Goal: Information Seeking & Learning: Learn about a topic

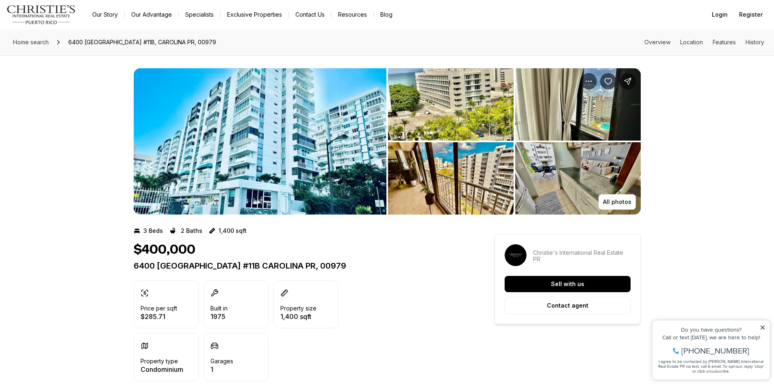
click at [284, 160] on img "View image gallery" at bounding box center [260, 141] width 253 height 146
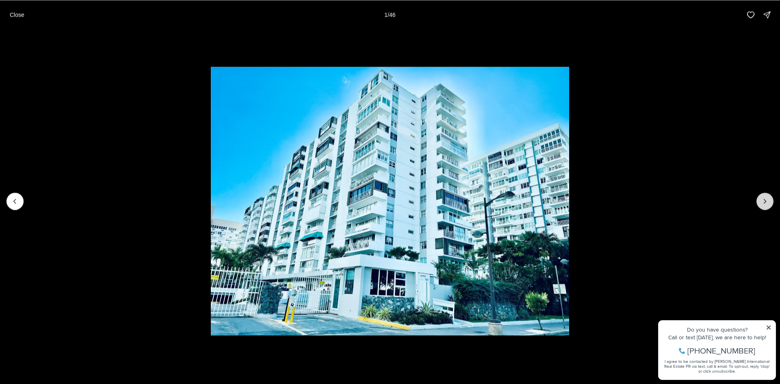
click at [762, 204] on icon "Next slide" at bounding box center [765, 201] width 8 height 8
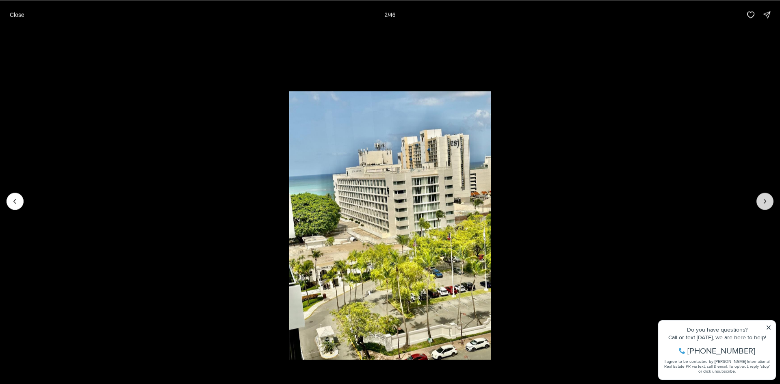
click at [762, 204] on icon "Next slide" at bounding box center [765, 201] width 8 height 8
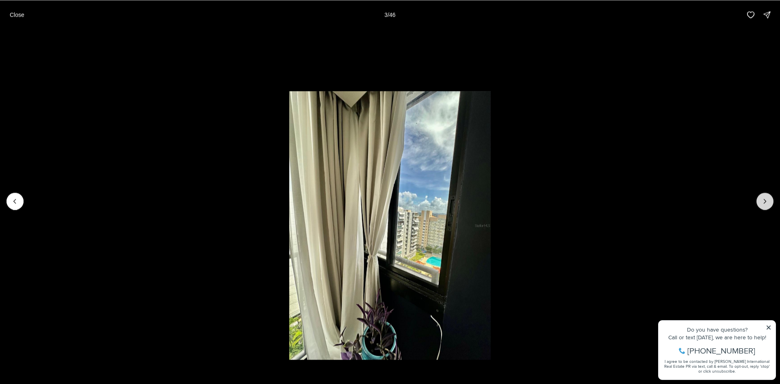
click at [762, 204] on icon "Next slide" at bounding box center [765, 201] width 8 height 8
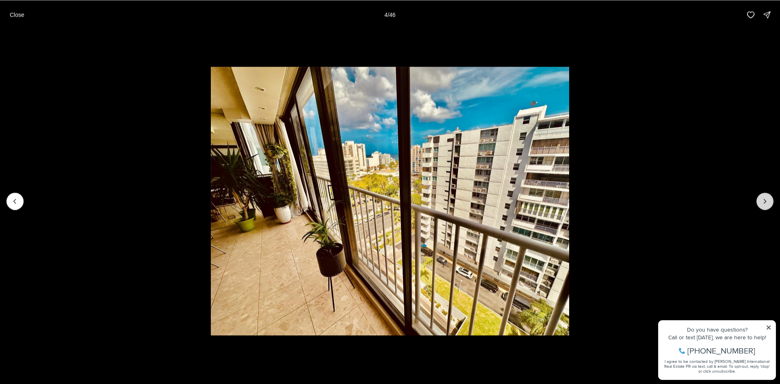
click at [762, 204] on icon "Next slide" at bounding box center [765, 201] width 8 height 8
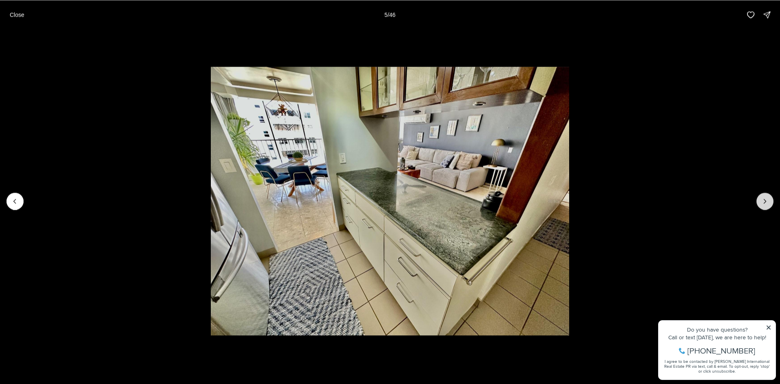
click at [762, 204] on icon "Next slide" at bounding box center [765, 201] width 8 height 8
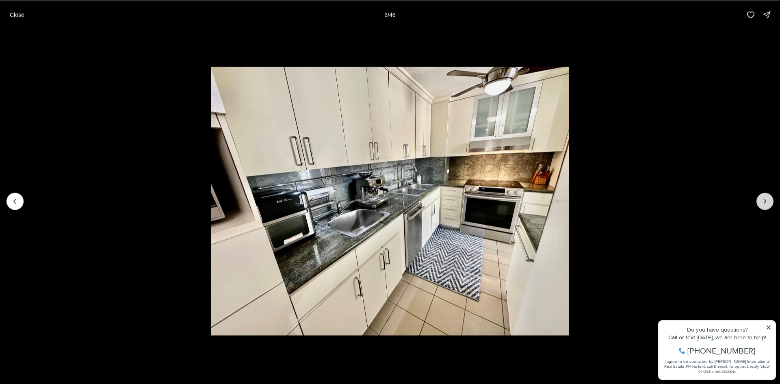
click at [762, 204] on icon "Next slide" at bounding box center [765, 201] width 8 height 8
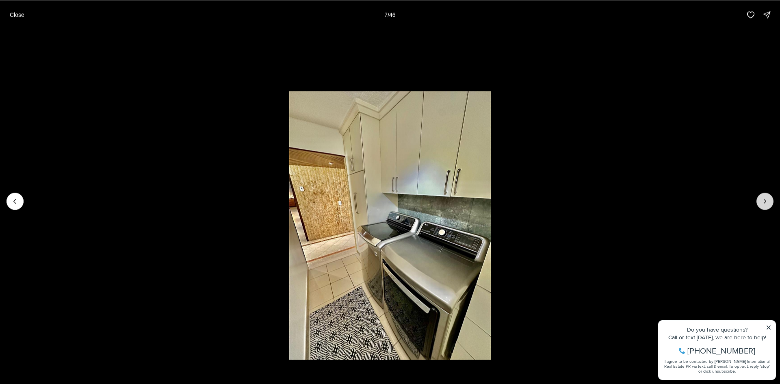
click at [768, 204] on icon "Next slide" at bounding box center [765, 201] width 8 height 8
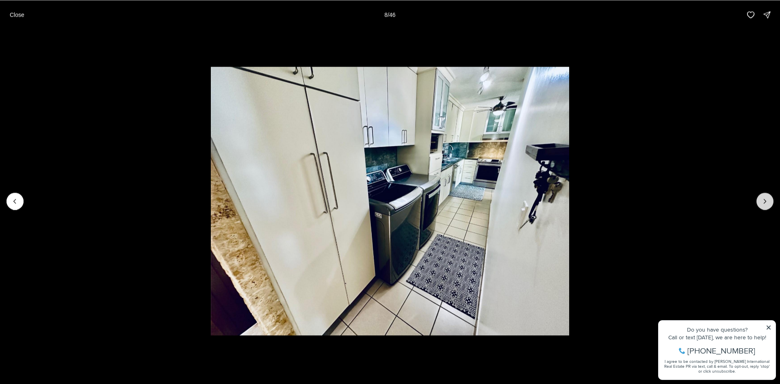
click at [768, 204] on icon "Next slide" at bounding box center [765, 201] width 8 height 8
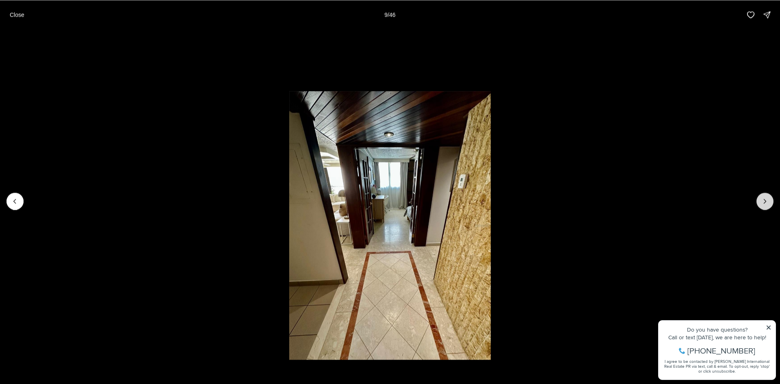
click at [768, 204] on icon "Next slide" at bounding box center [765, 201] width 8 height 8
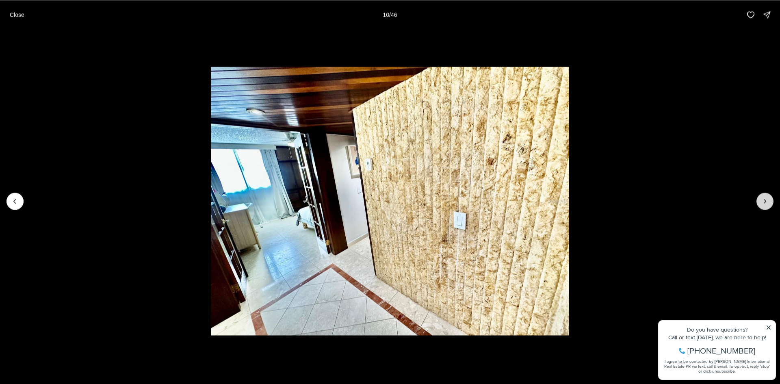
click at [768, 204] on icon "Next slide" at bounding box center [765, 201] width 8 height 8
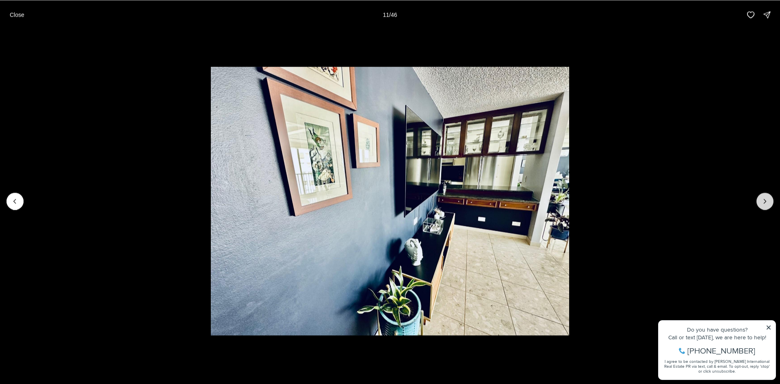
click at [768, 204] on icon "Next slide" at bounding box center [765, 201] width 8 height 8
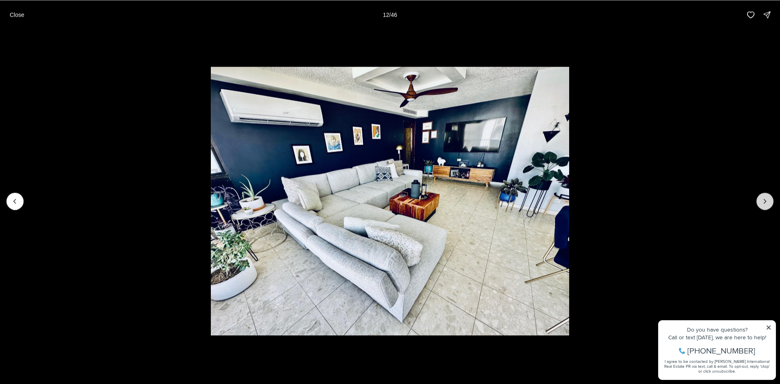
click at [768, 204] on icon "Next slide" at bounding box center [765, 201] width 8 height 8
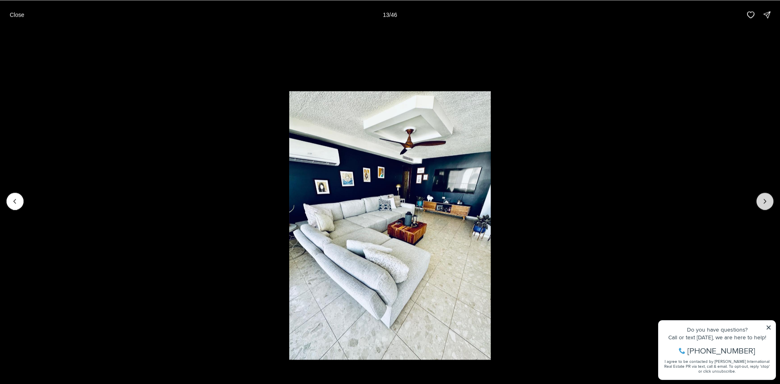
click at [768, 204] on icon "Next slide" at bounding box center [765, 201] width 8 height 8
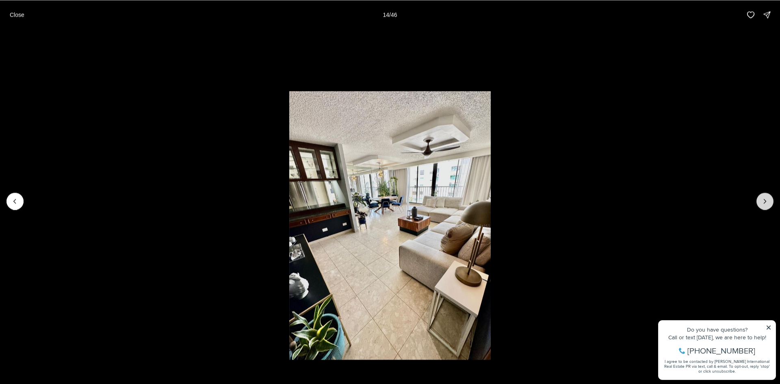
click at [768, 204] on icon "Next slide" at bounding box center [765, 201] width 8 height 8
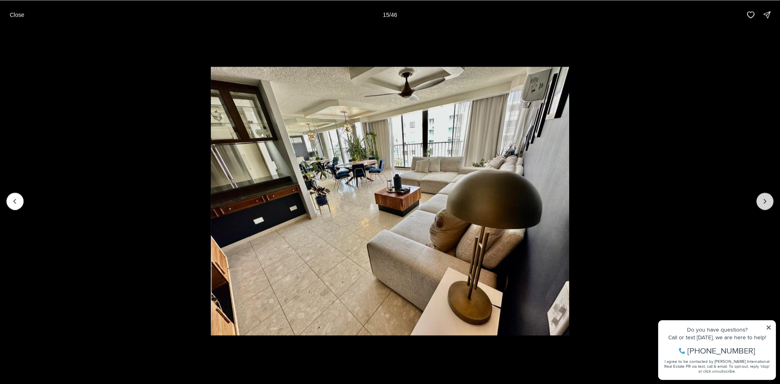
click at [768, 204] on icon "Next slide" at bounding box center [765, 201] width 8 height 8
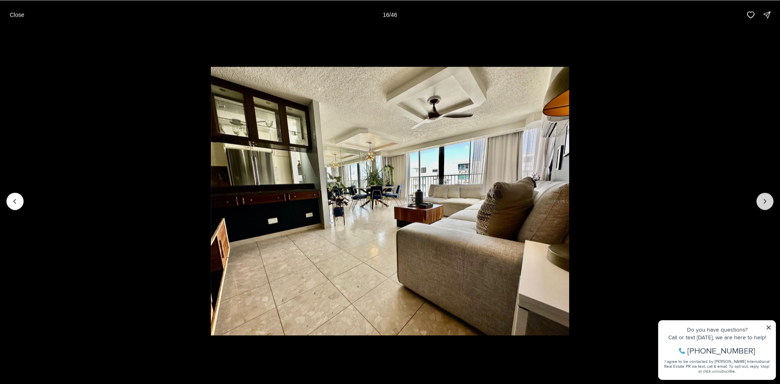
click at [768, 204] on icon "Next slide" at bounding box center [765, 201] width 8 height 8
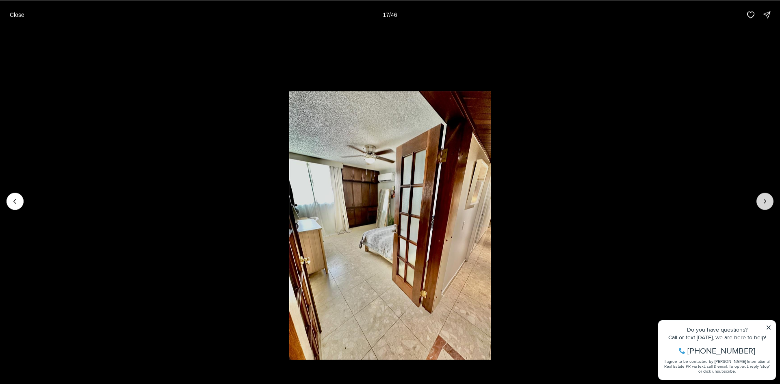
click at [768, 204] on icon "Next slide" at bounding box center [765, 201] width 8 height 8
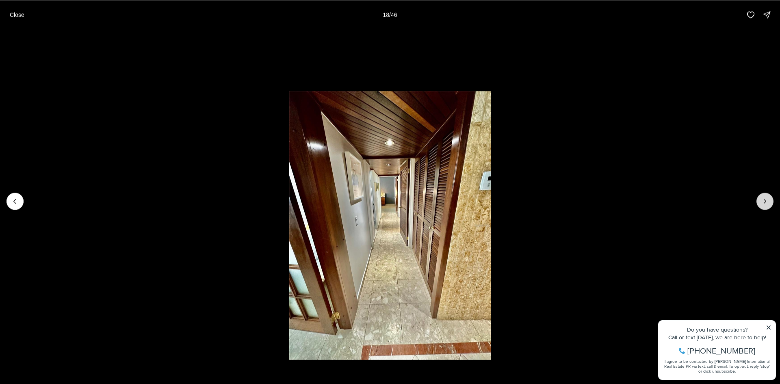
click at [758, 203] on button "Next slide" at bounding box center [764, 201] width 17 height 17
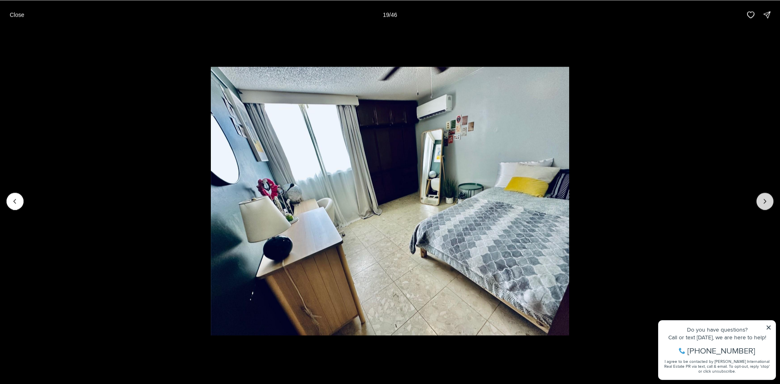
click at [758, 203] on button "Next slide" at bounding box center [764, 201] width 17 height 17
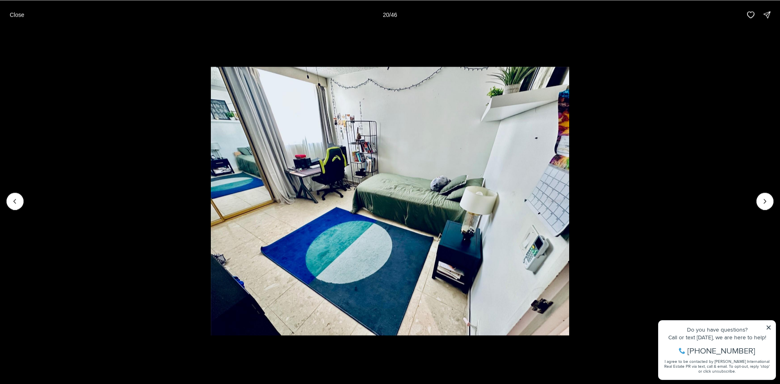
drag, startPoint x: 12, startPoint y: 15, endPoint x: 17, endPoint y: 19, distance: 5.9
click at [13, 15] on p "Close" at bounding box center [17, 14] width 15 height 6
